Goal: Information Seeking & Learning: Obtain resource

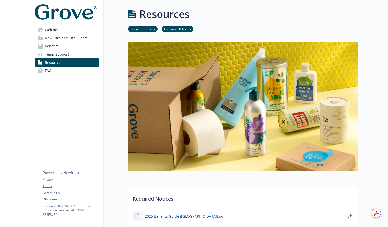
scroll to position [372, 0]
